Goal: Information Seeking & Learning: Learn about a topic

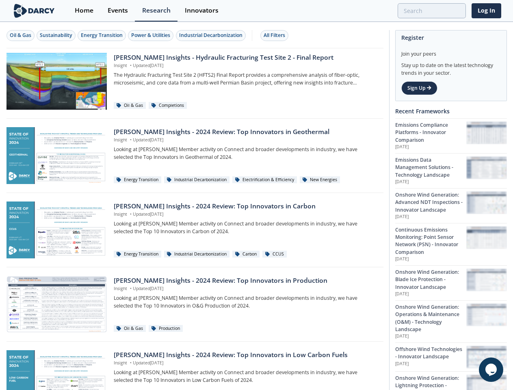
click at [21, 35] on div "Oil & Gas" at bounding box center [21, 35] width 22 height 7
click at [56, 35] on div "Sustainability" at bounding box center [56, 35] width 33 height 7
click at [102, 35] on div "Energy Transition" at bounding box center [102, 35] width 42 height 7
click at [152, 35] on div "Power & Utilities" at bounding box center [150, 35] width 39 height 7
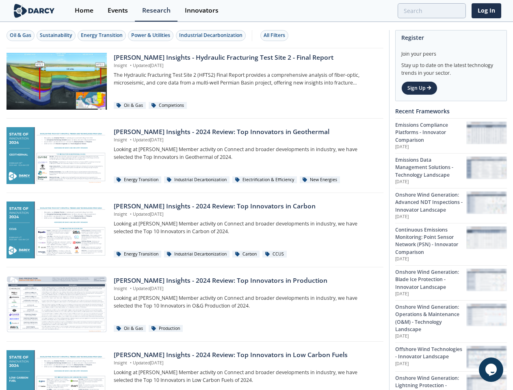
click at [212, 35] on div "Industrial Decarbonization" at bounding box center [210, 35] width 63 height 7
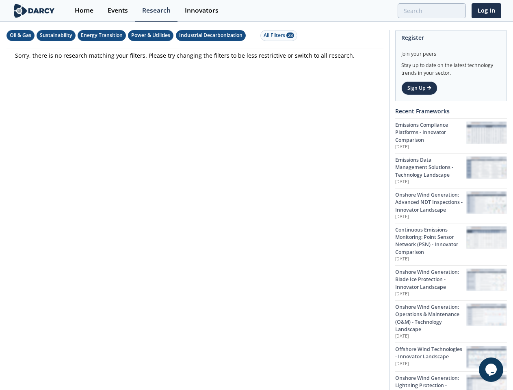
click at [277, 35] on div "All Filters 28" at bounding box center [279, 35] width 30 height 7
